Goal: Transaction & Acquisition: Purchase product/service

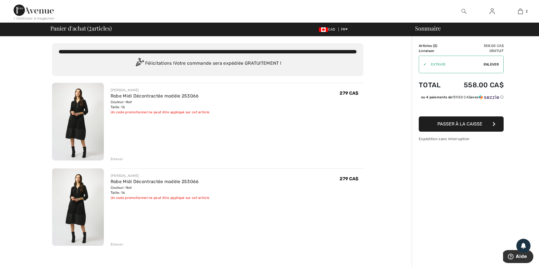
click at [119, 244] on div "Enlever" at bounding box center [117, 244] width 13 height 5
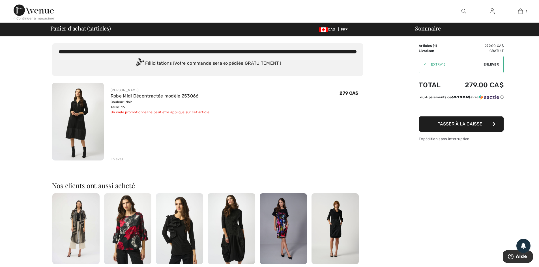
click at [425, 65] on div "✔" at bounding box center [422, 64] width 7 height 5
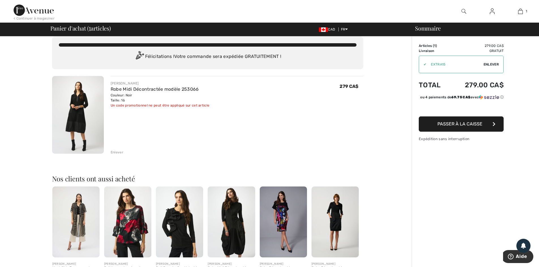
scroll to position [3, 0]
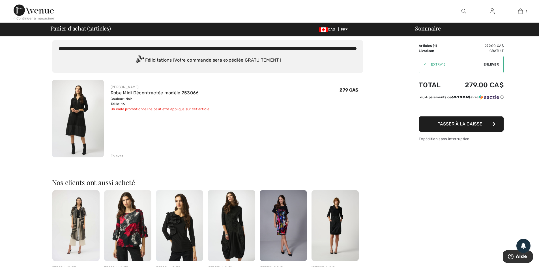
click at [457, 125] on button "Passer à la caisse" at bounding box center [461, 124] width 85 height 15
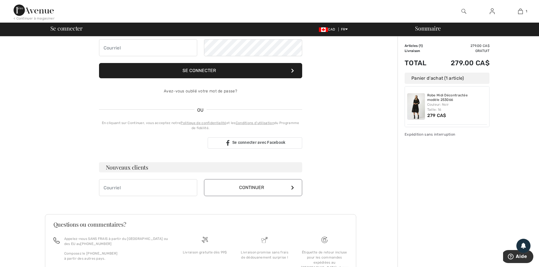
scroll to position [57, 0]
click at [132, 187] on input "email" at bounding box center [148, 187] width 98 height 17
type input "campeaupc@gmail.com"
click at [294, 186] on button "Continuer" at bounding box center [253, 187] width 98 height 17
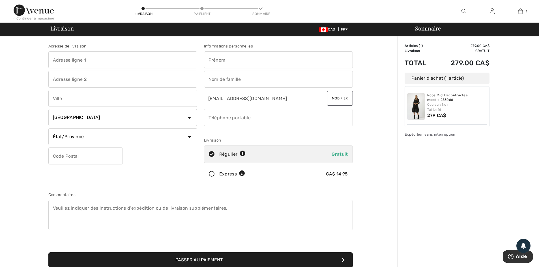
click at [144, 63] on input "text" at bounding box center [122, 59] width 149 height 17
type input "51 St-Denis app. 304"
type input "Chateauguay"
select select "QC"
type input "J6K 0J7"
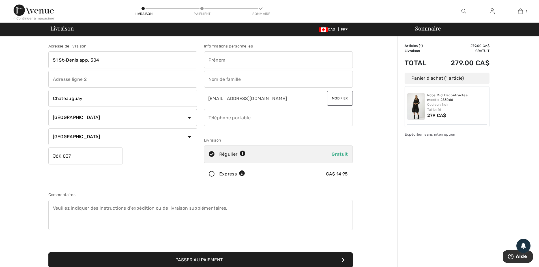
type input "[PERSON_NAME]"
type input "Paré [PERSON_NAME]"
type input "5147156792"
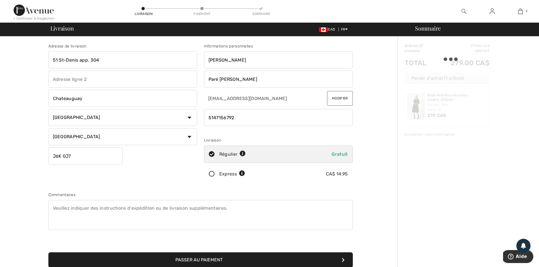
type input "J6K0J7"
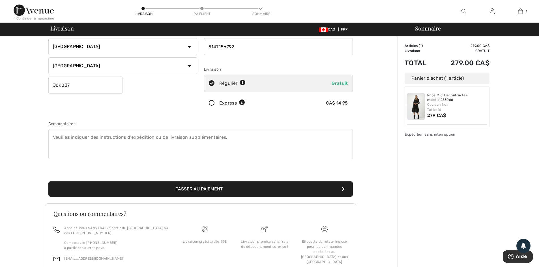
scroll to position [66, 0]
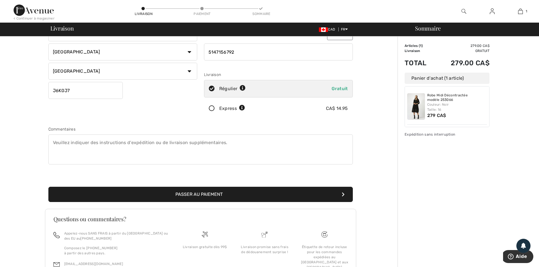
click at [218, 195] on button "Passer au paiement" at bounding box center [200, 194] width 304 height 15
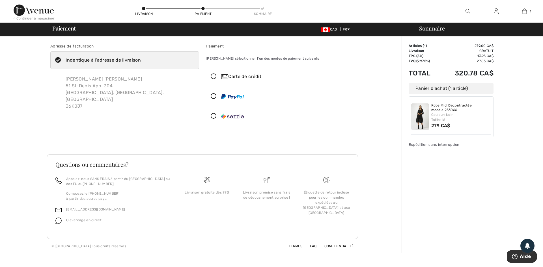
click at [213, 77] on icon at bounding box center [213, 77] width 15 height 6
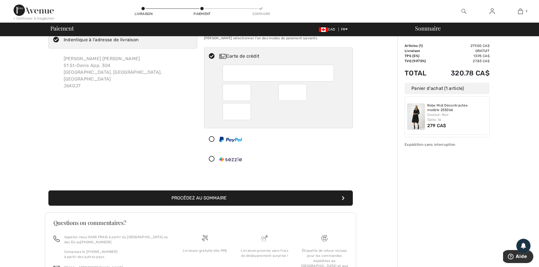
scroll to position [21, 0]
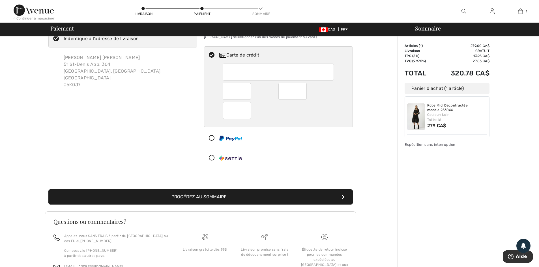
click at [342, 195] on icon "submit" at bounding box center [343, 197] width 3 height 5
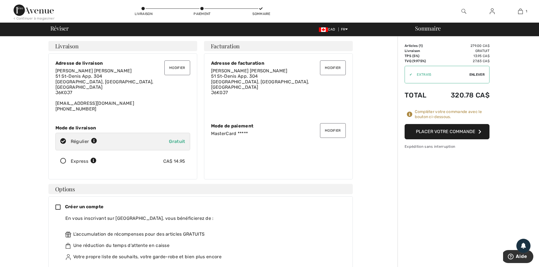
click at [478, 130] on icon "button" at bounding box center [479, 132] width 3 height 5
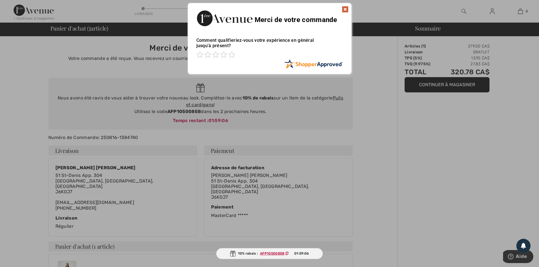
click at [344, 10] on img at bounding box center [345, 9] width 7 height 7
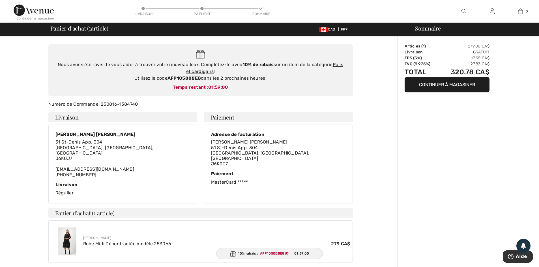
scroll to position [32, 0]
